Goal: Task Accomplishment & Management: Manage account settings

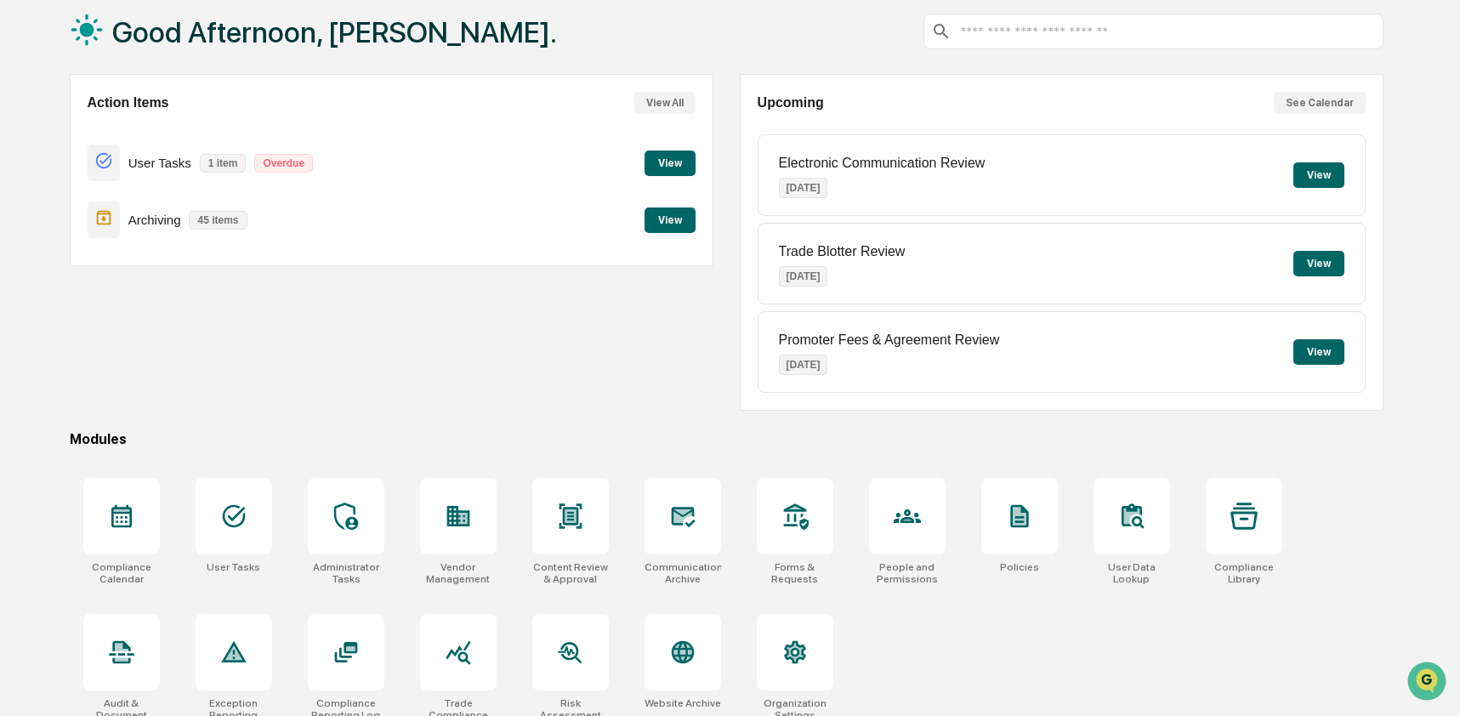
scroll to position [111, 0]
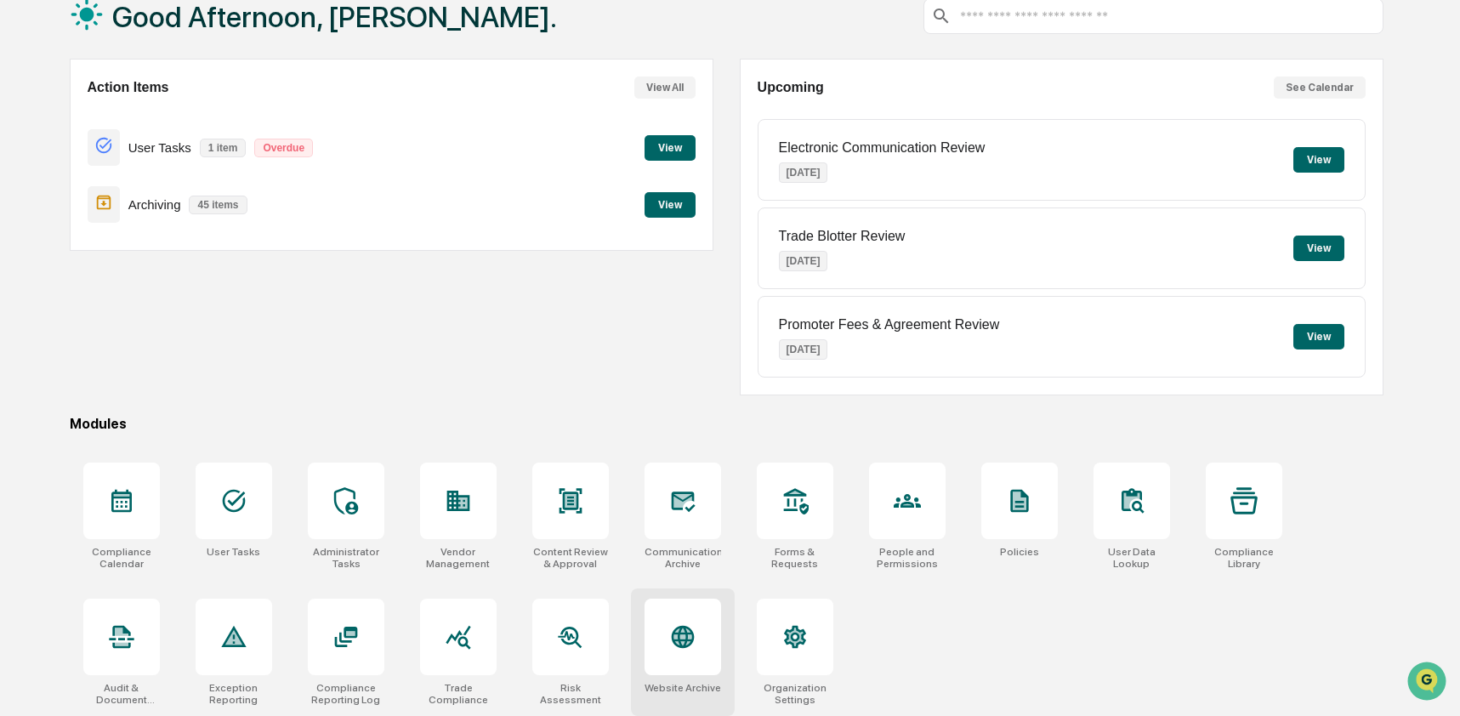
click at [681, 635] on icon at bounding box center [683, 637] width 18 height 18
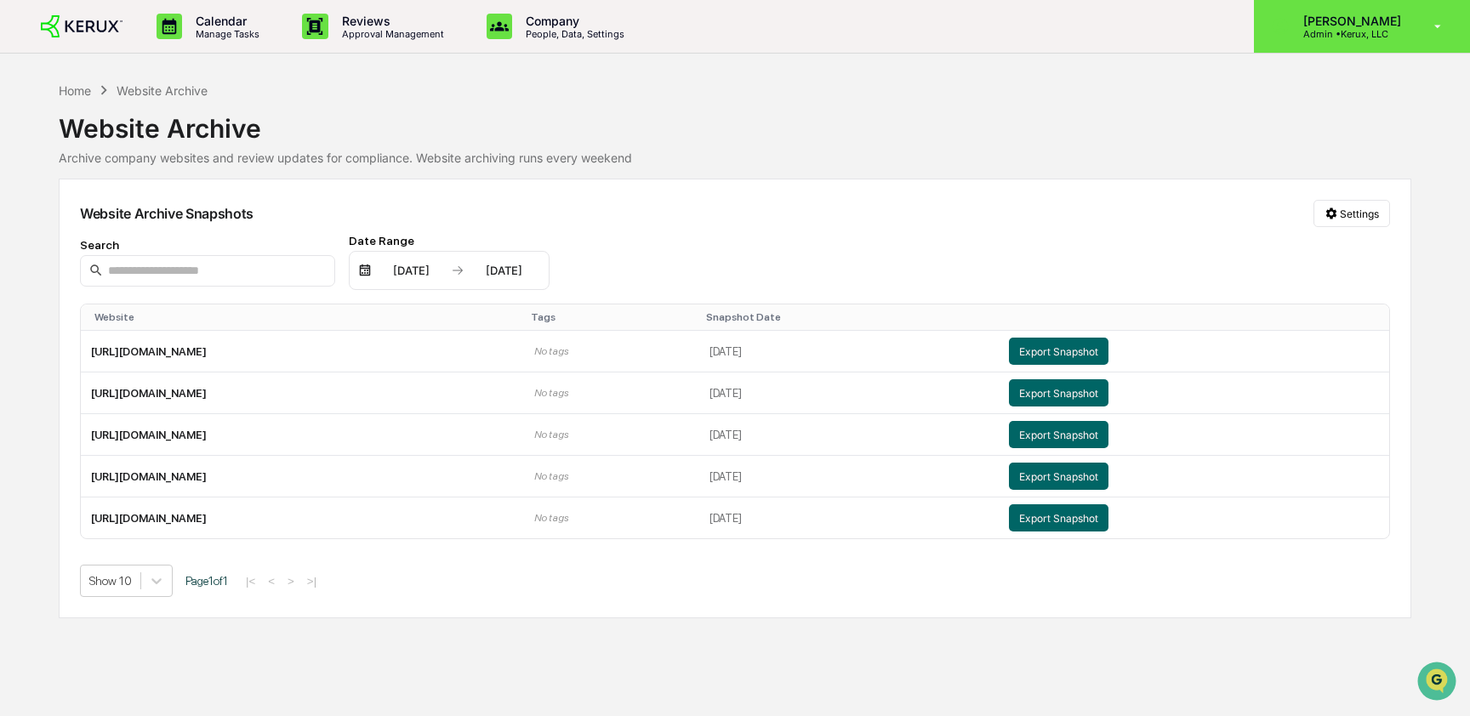
click at [1349, 30] on p "Admin • Kerux, LLC" at bounding box center [1350, 34] width 120 height 12
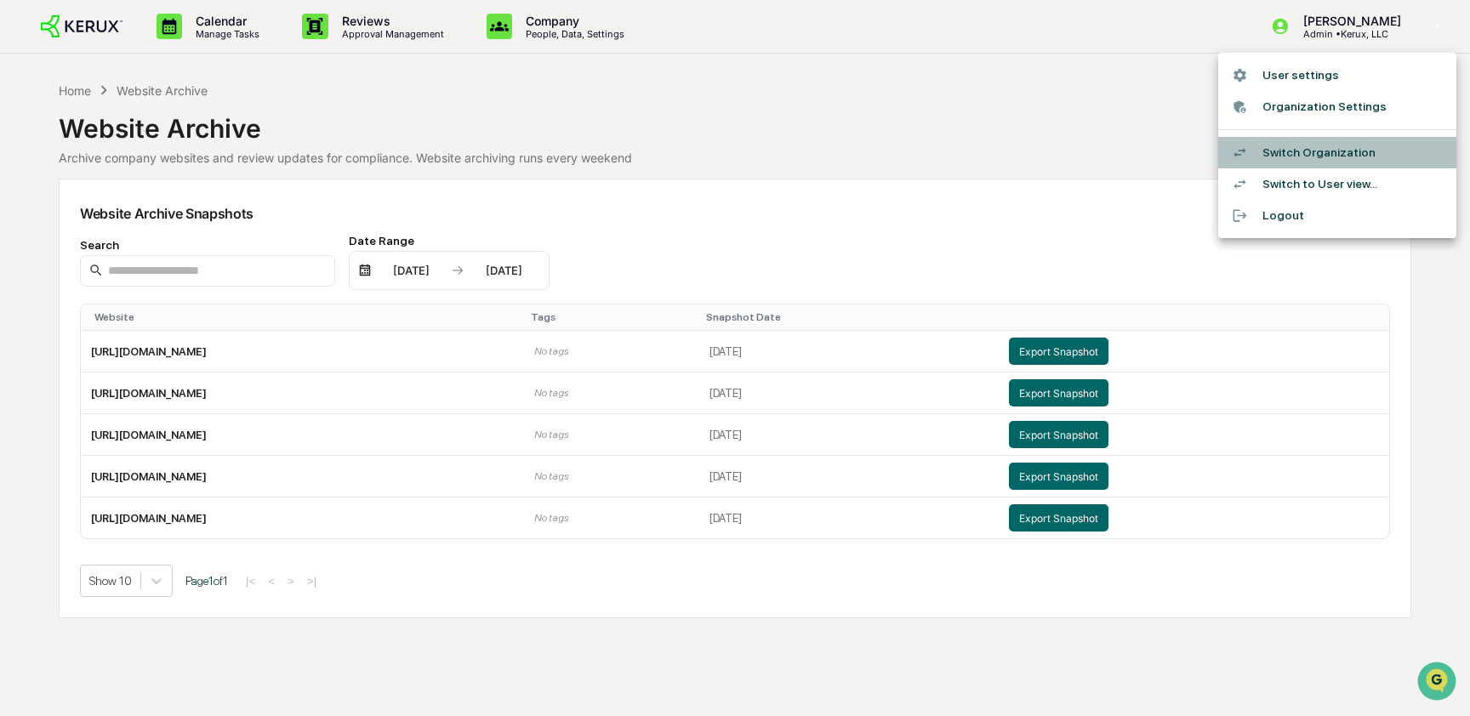
click at [1351, 143] on li "Switch Organization" at bounding box center [1337, 152] width 238 height 31
